Goal: Check status: Check status

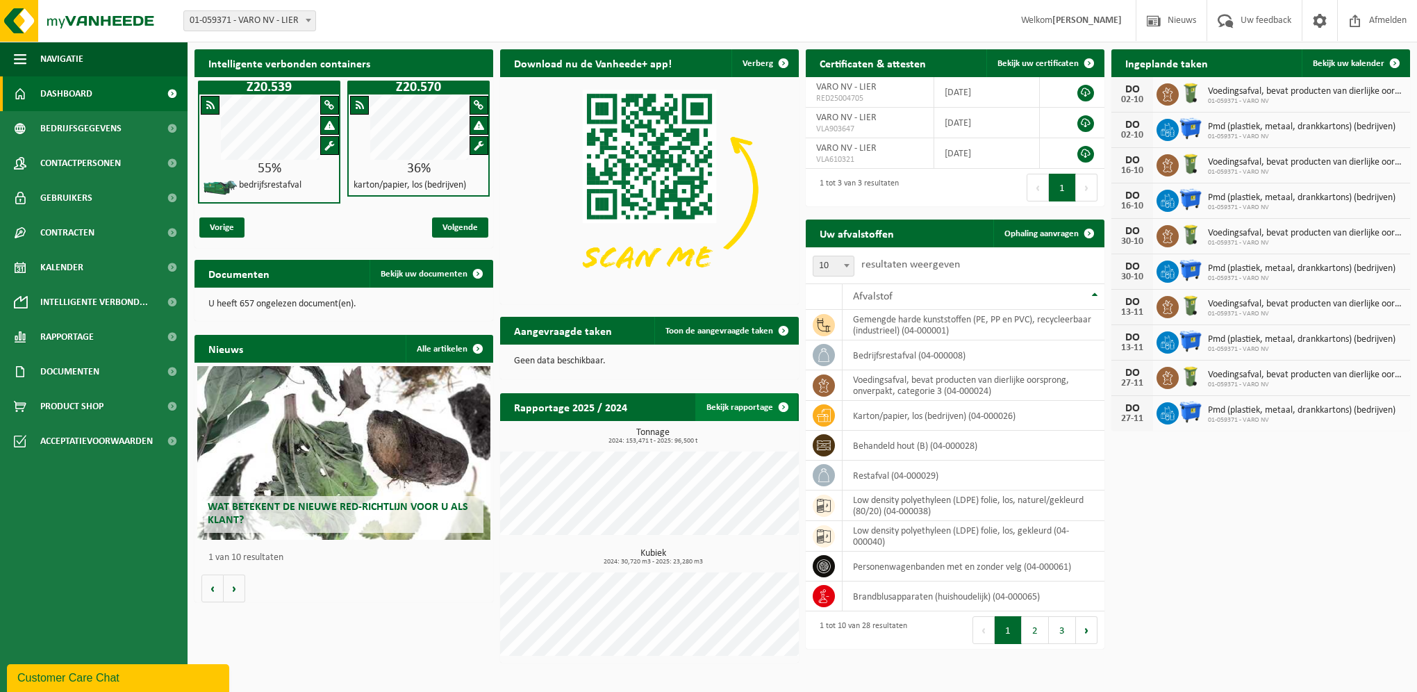
click at [776, 411] on span at bounding box center [784, 407] width 28 height 28
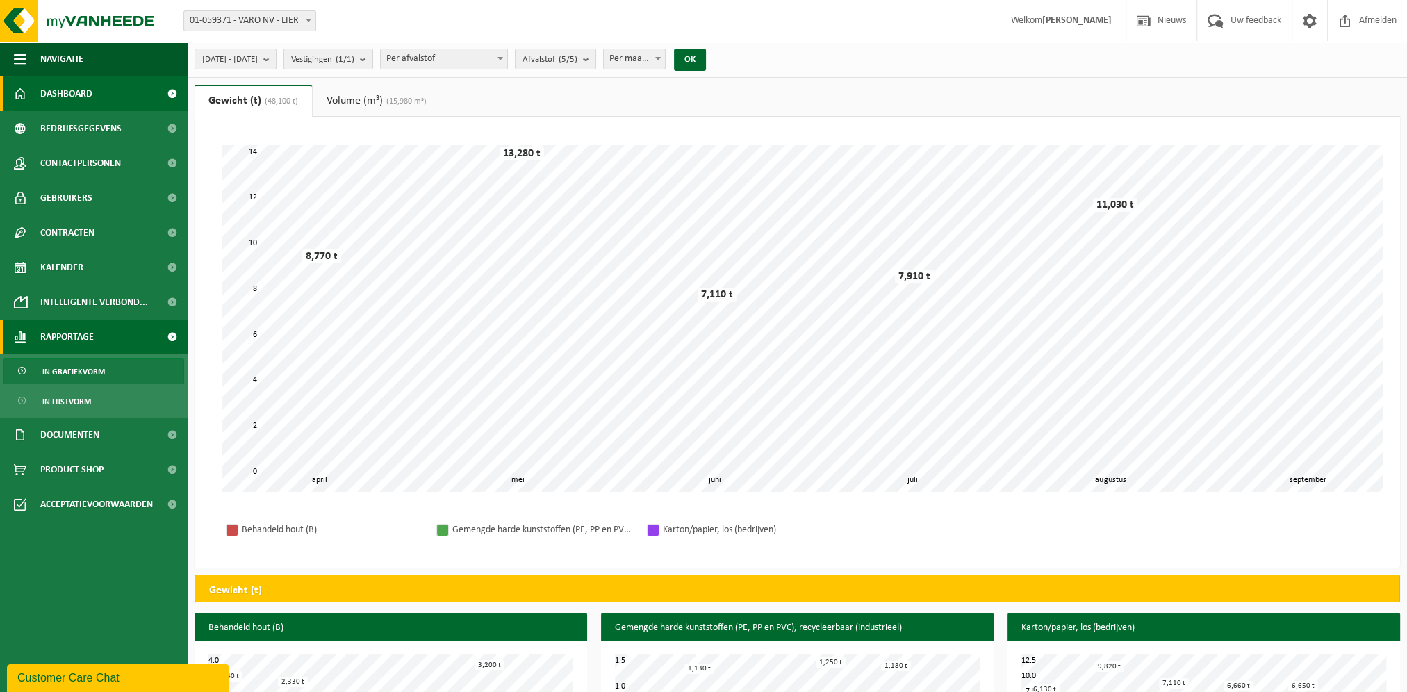
click at [133, 96] on link "Dashboard" at bounding box center [94, 93] width 188 height 35
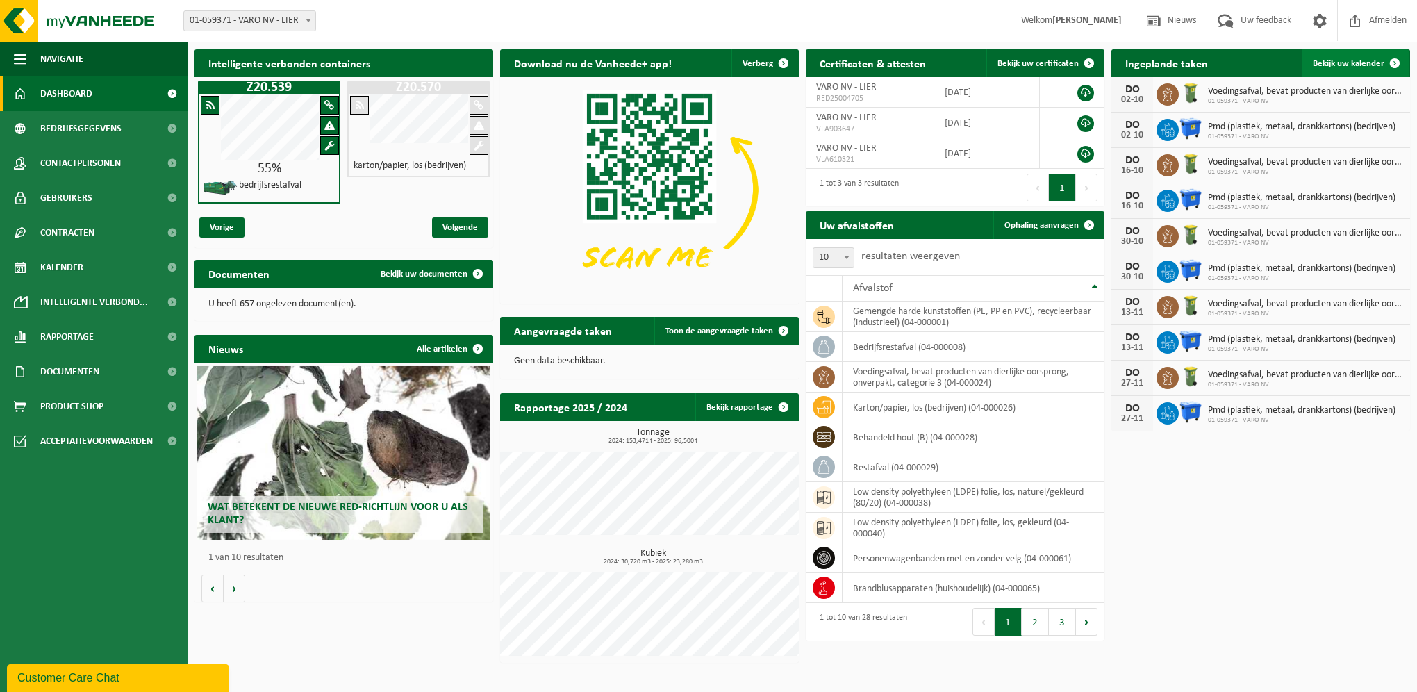
click at [1338, 66] on span "Bekijk uw kalender" at bounding box center [1349, 63] width 72 height 9
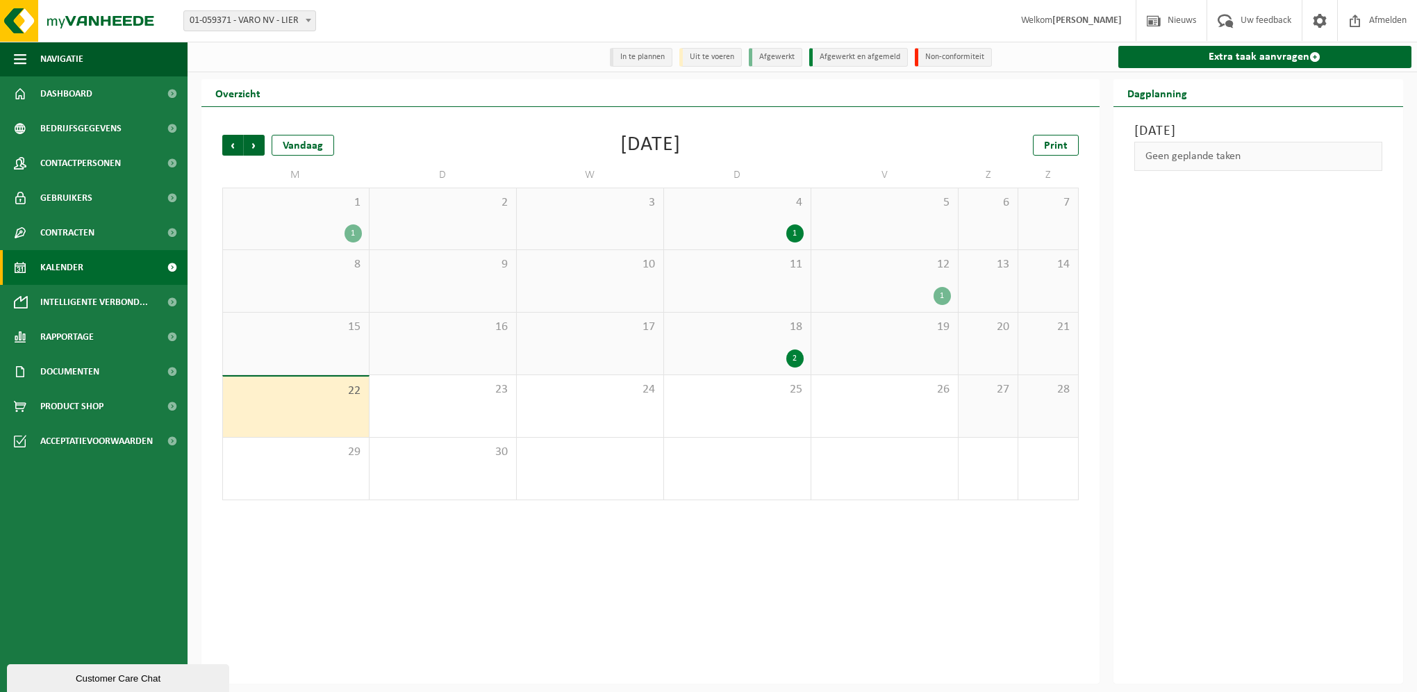
click at [334, 238] on div "1" at bounding box center [296, 233] width 132 height 18
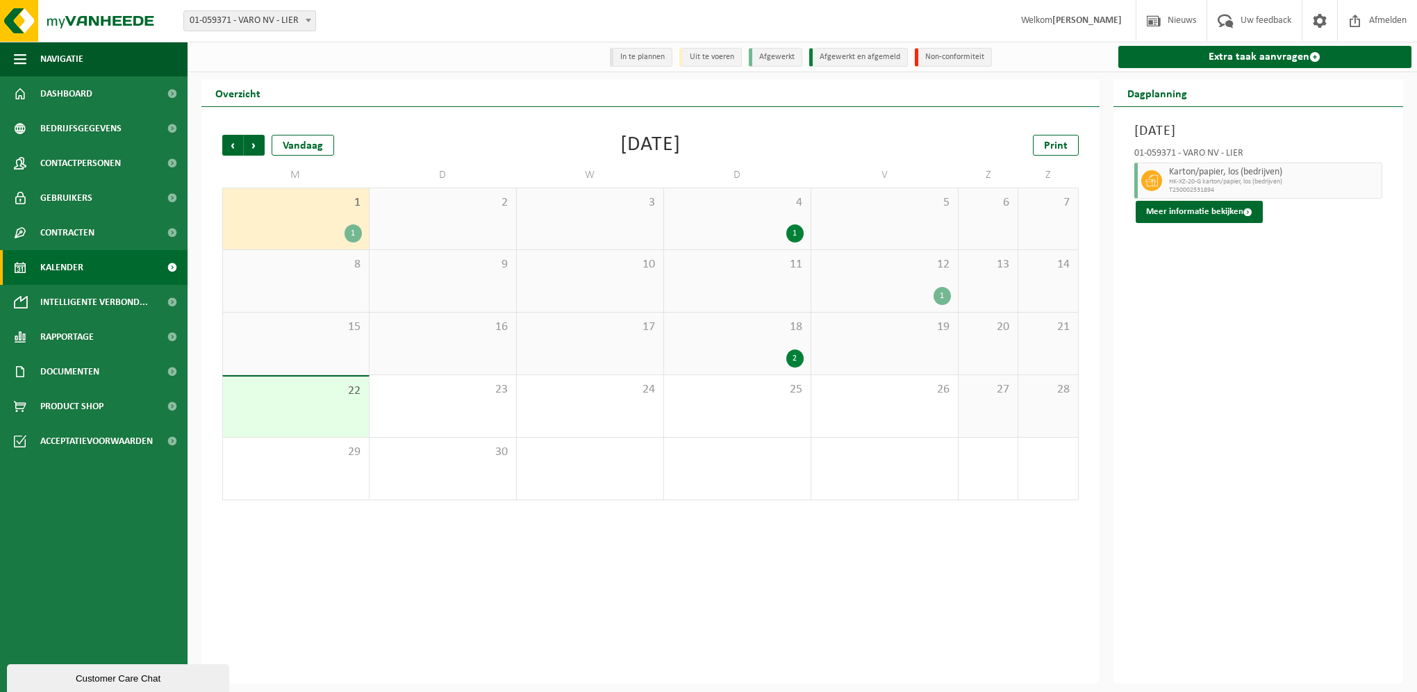
click at [779, 230] on div "1" at bounding box center [737, 233] width 133 height 18
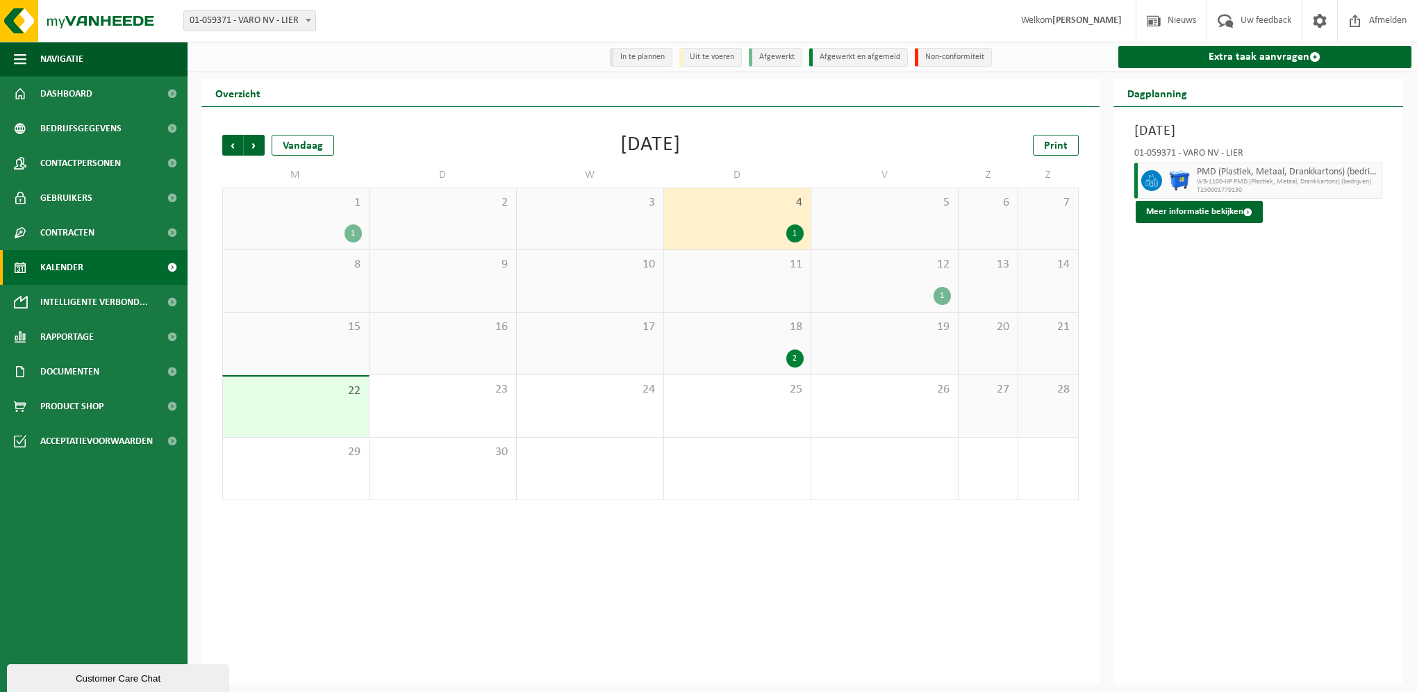
click at [920, 292] on div "1" at bounding box center [884, 296] width 133 height 18
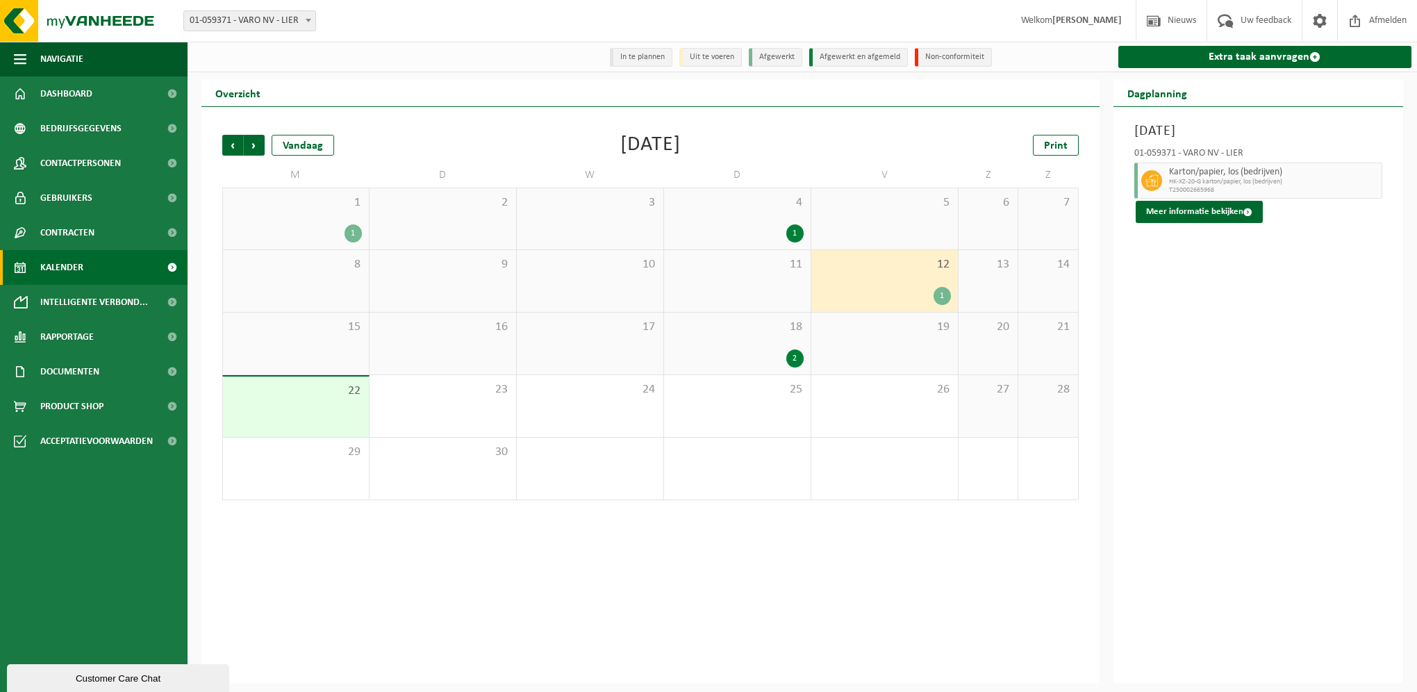
click at [770, 362] on div "2" at bounding box center [737, 358] width 133 height 18
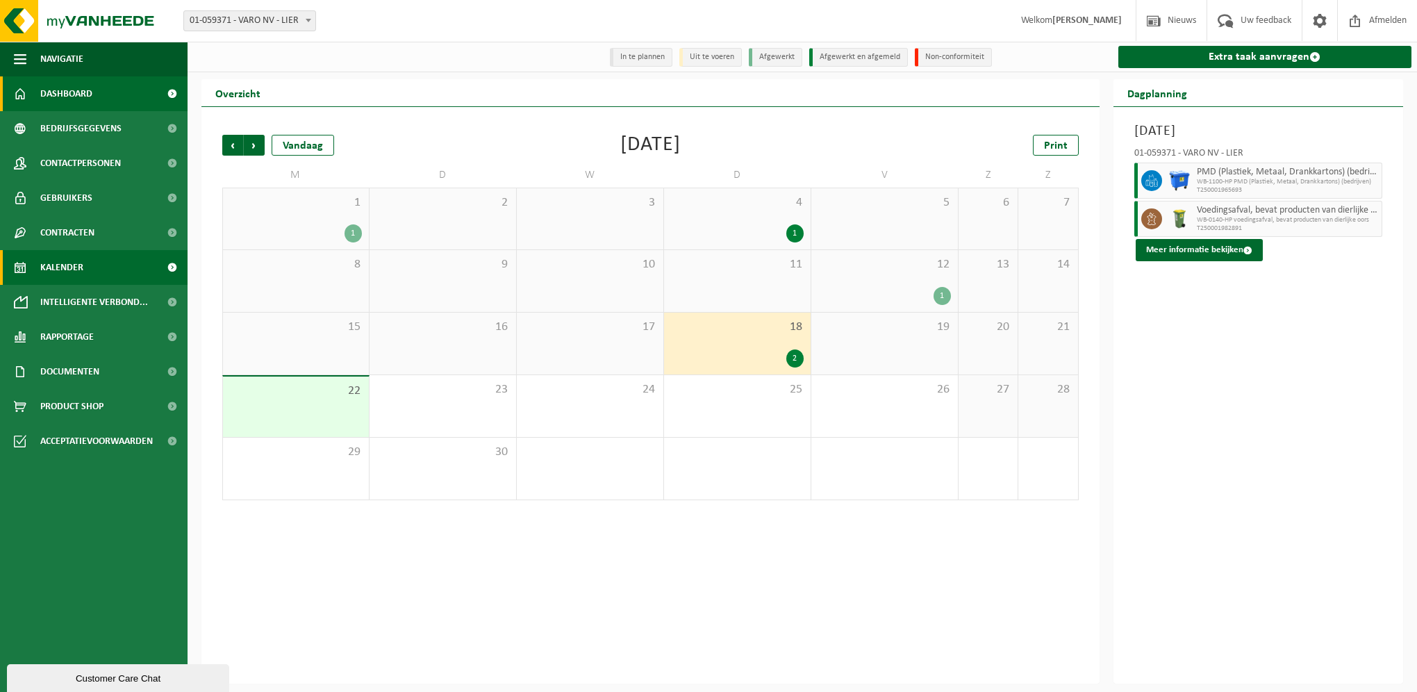
click at [100, 98] on link "Dashboard" at bounding box center [94, 93] width 188 height 35
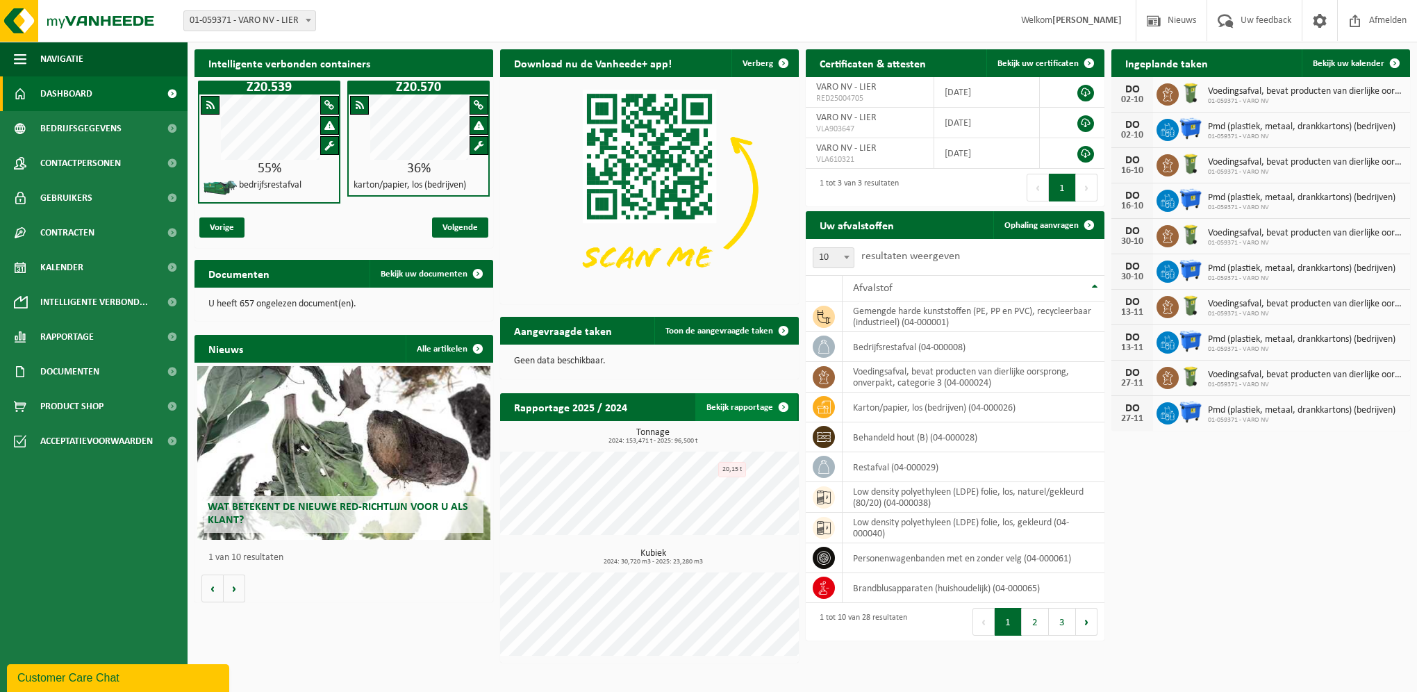
click at [732, 415] on link "Bekijk rapportage" at bounding box center [746, 407] width 102 height 28
